Goal: Complete application form: Complete application form

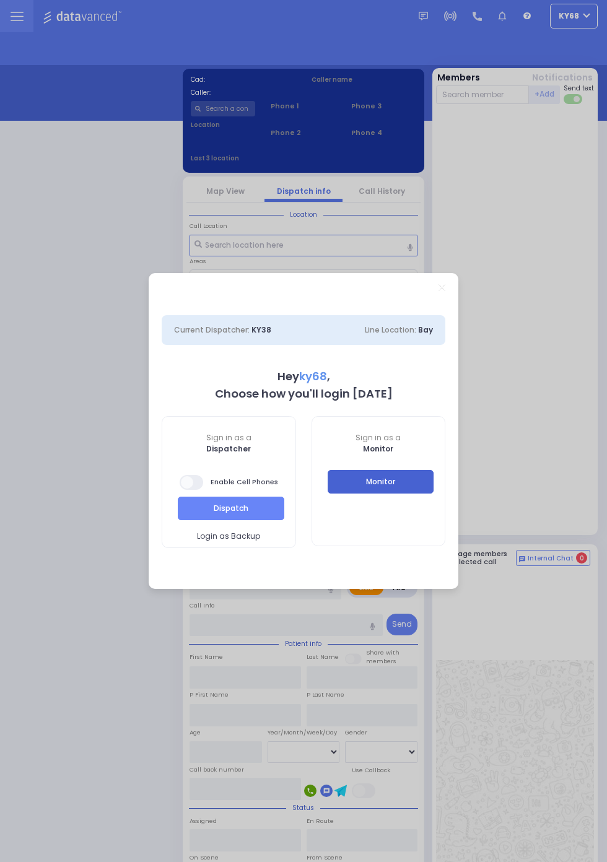
click at [434, 494] on button "Monitor" at bounding box center [381, 482] width 107 height 24
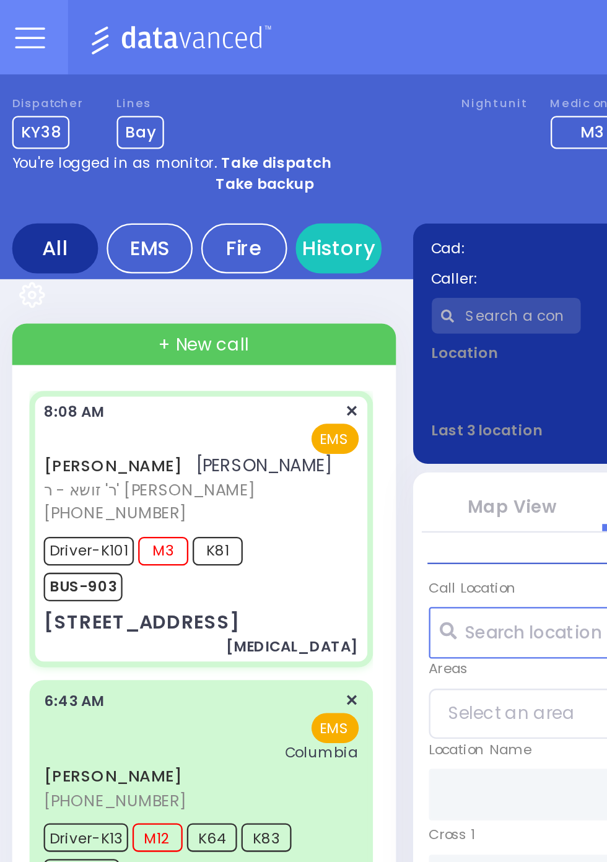
select select
type input "[MEDICAL_DATA]"
radio input "true"
type input "[PERSON_NAME]"
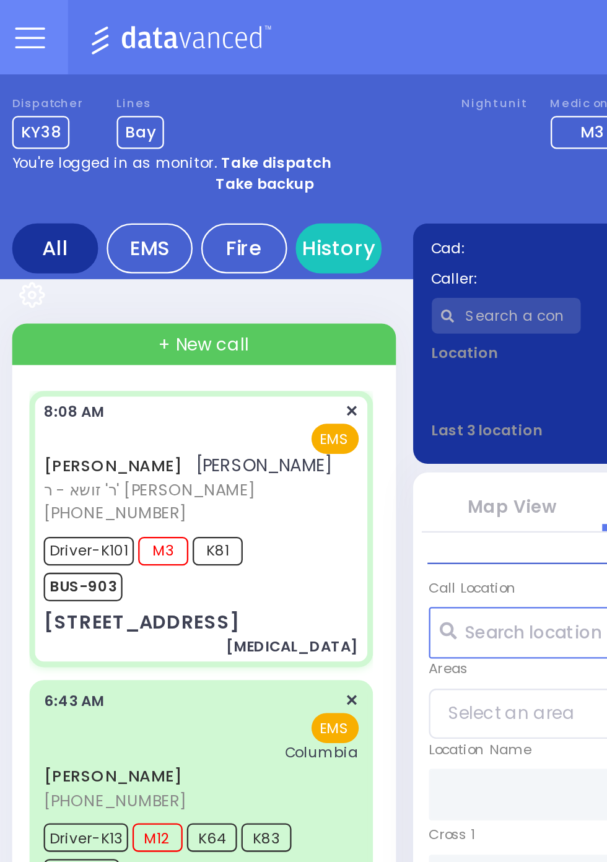
type input "[PERSON_NAME]"
type input "60"
select select "Year"
select select "[DEMOGRAPHIC_DATA]"
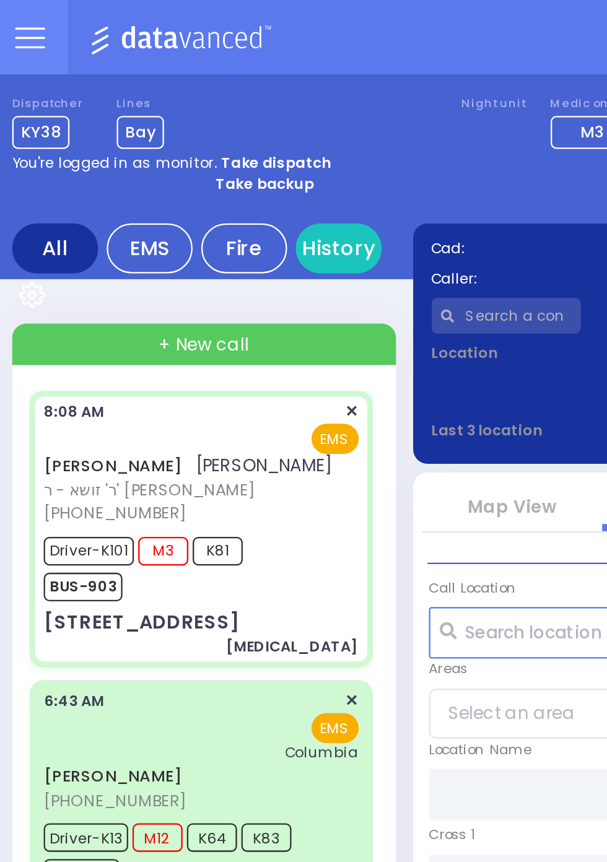
type input "08:08"
type input "08:10"
type input "08:15"
type input "08:34"
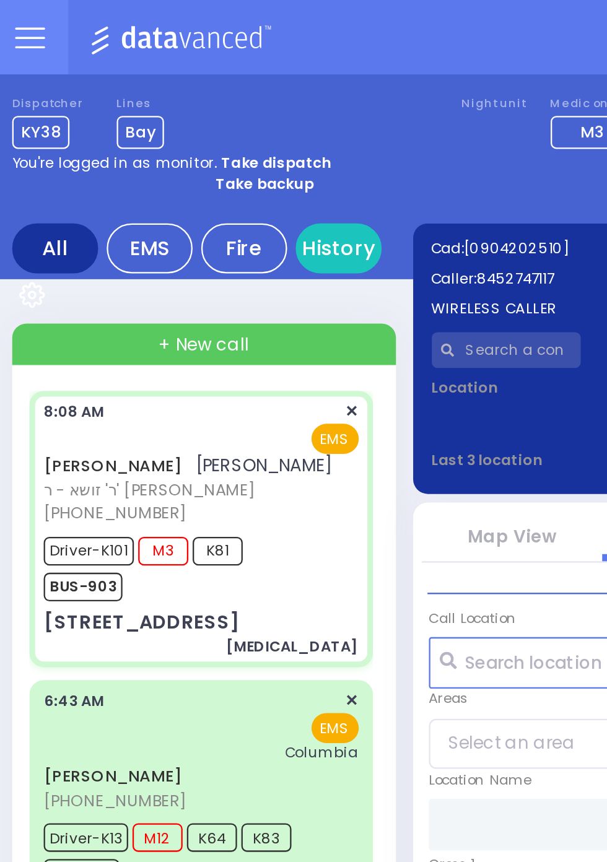
type input "GORLITZ COURT"
type input "SCHUNNEMUNK RD"
type input "[STREET_ADDRESS]"
type input "114"
type input "[PERSON_NAME]"
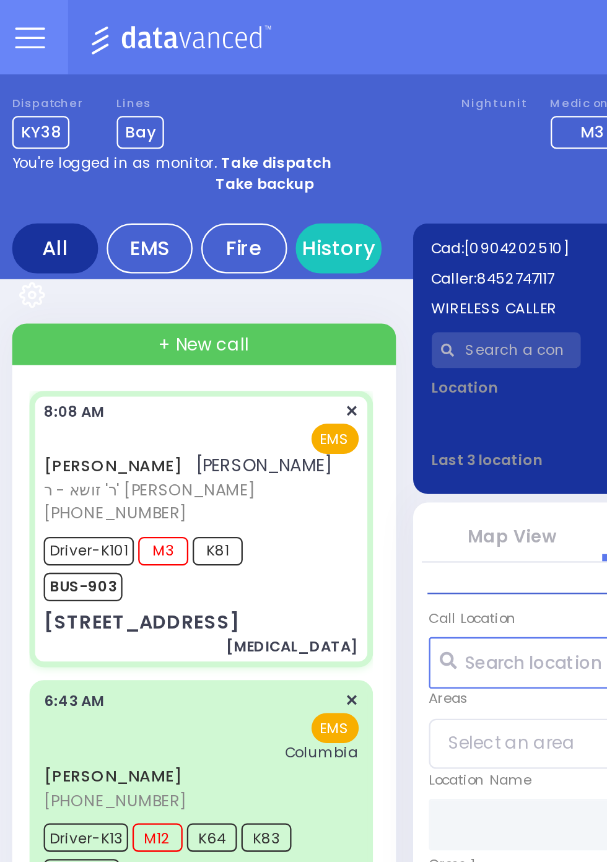
type input "[US_STATE]"
type input "10950"
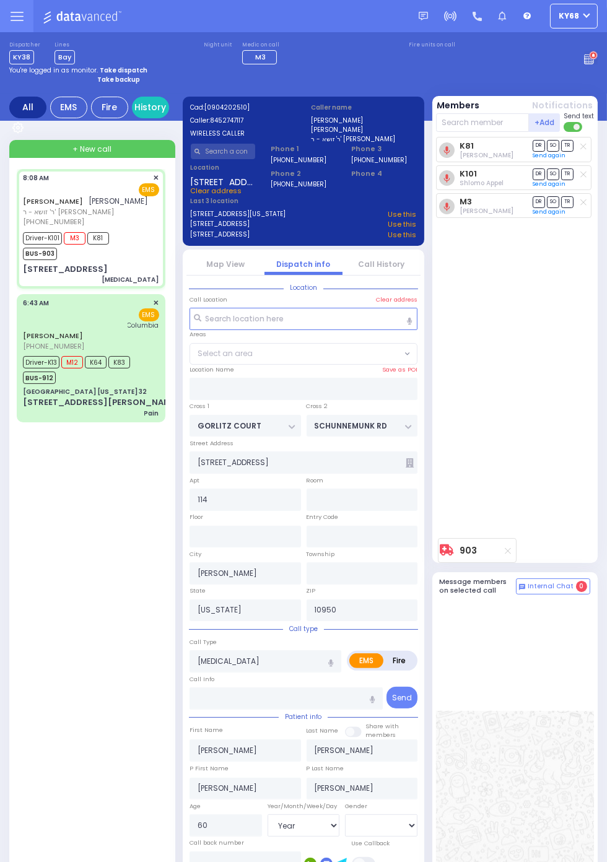
select select "PALM TREE"
